Goal: Task Accomplishment & Management: Manage account settings

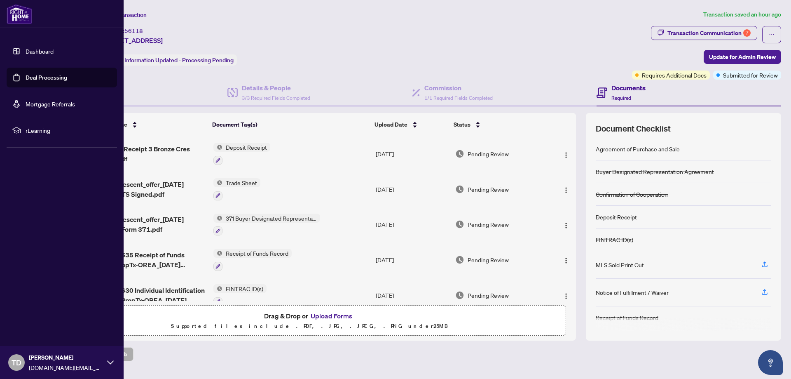
click at [26, 52] on link "Dashboard" at bounding box center [40, 50] width 28 height 7
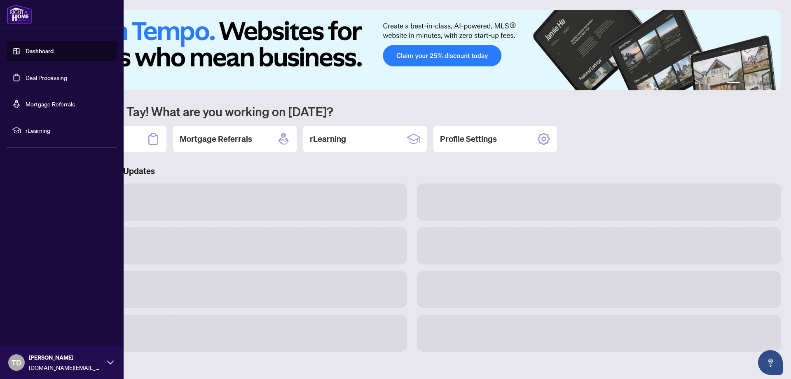
click at [30, 75] on link "Deal Processing" at bounding box center [47, 77] width 42 height 7
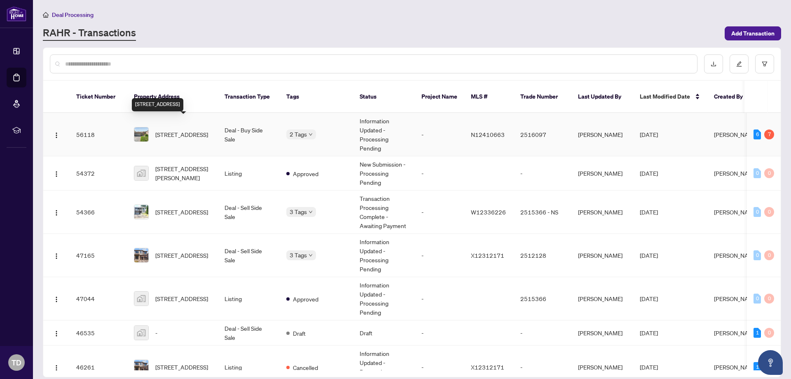
click at [170, 130] on span "[STREET_ADDRESS]" at bounding box center [181, 134] width 53 height 9
